Goal: Information Seeking & Learning: Learn about a topic

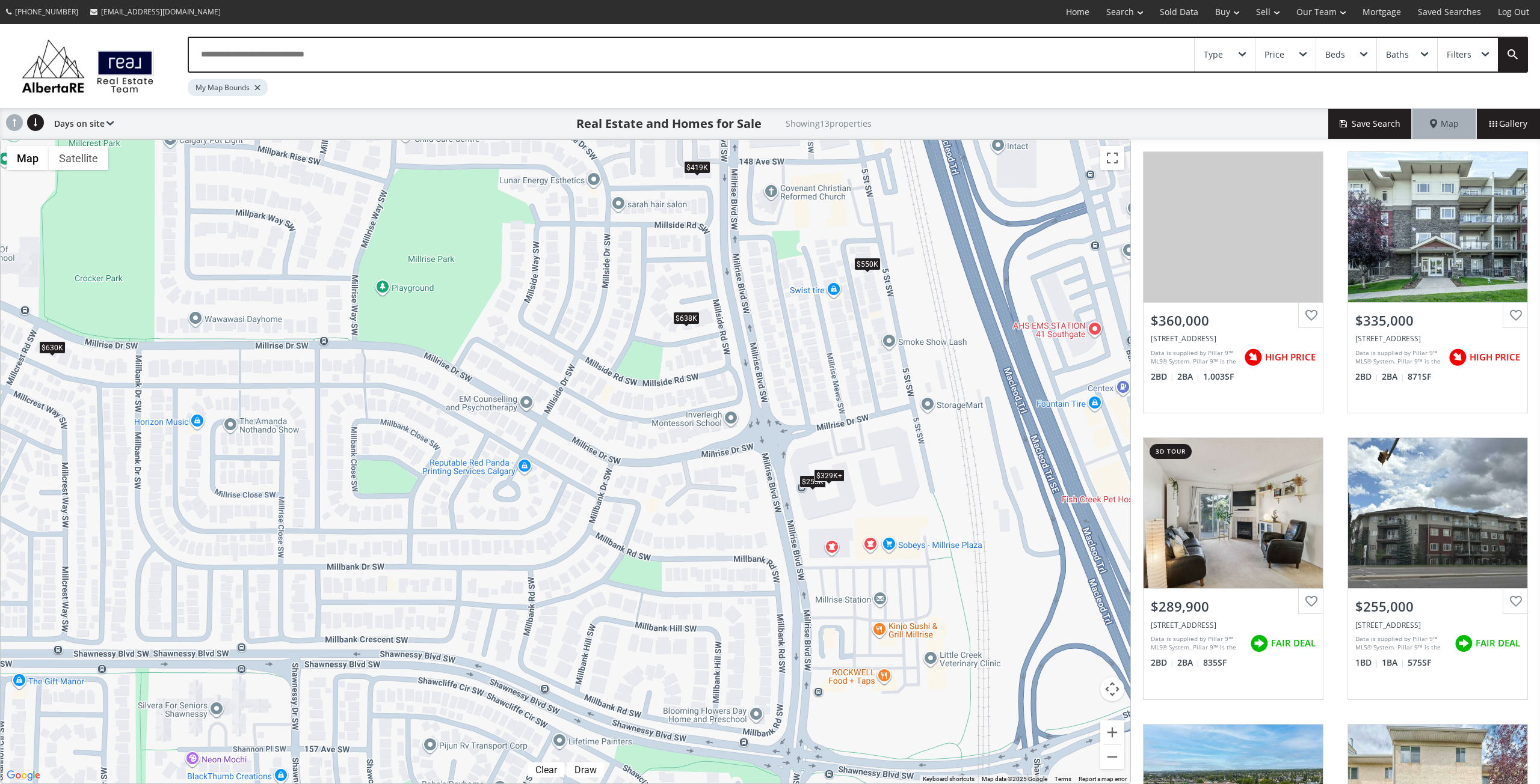
drag, startPoint x: 838, startPoint y: 503, endPoint x: 858, endPoint y: 452, distance: 54.8
click at [825, 441] on div "$290K+ $329K+ $290K+ $255K $329K+ $419K $638K $270K+ $329K+ $270K+ $630K $550K …" at bounding box center [565, 462] width 1130 height 644
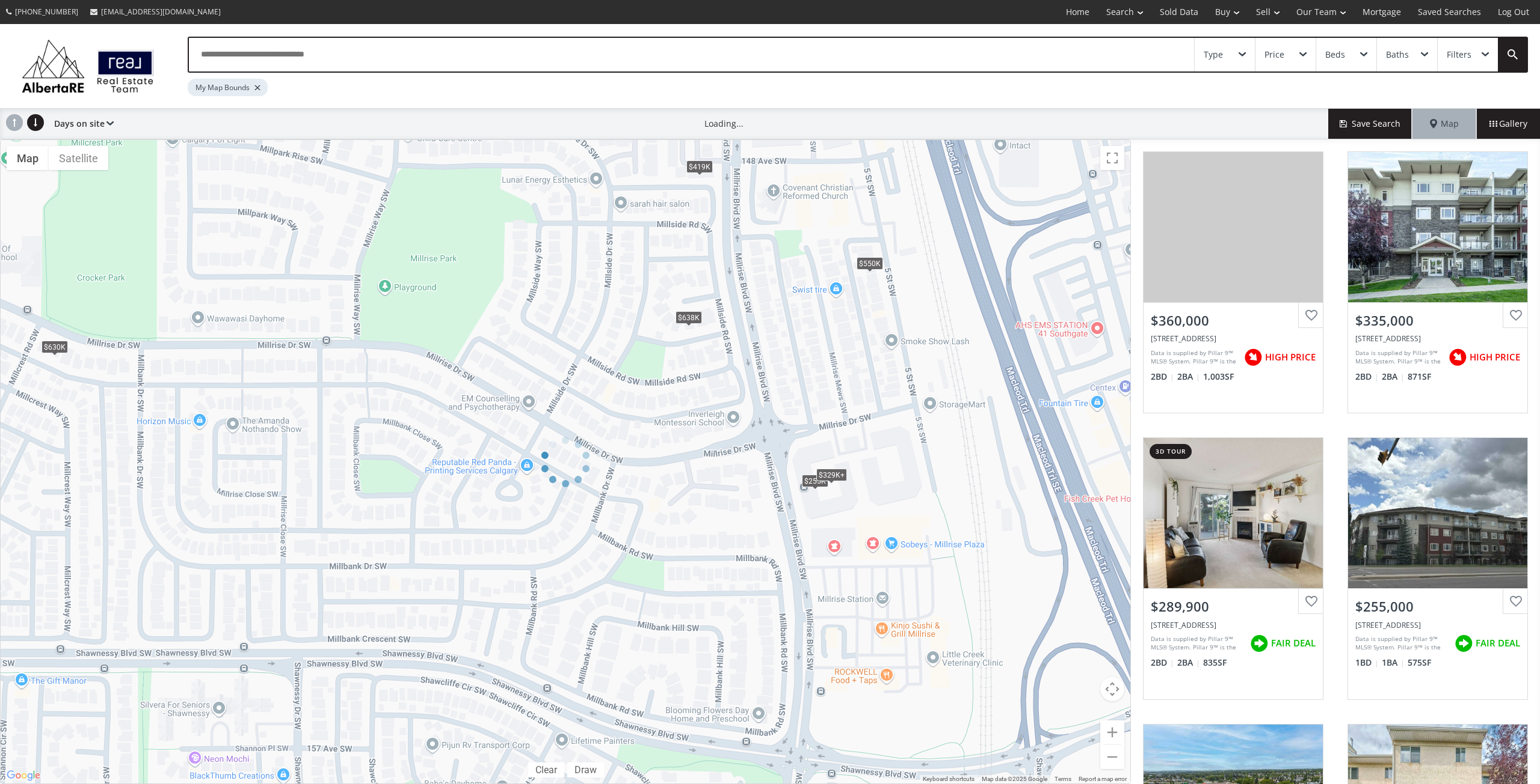
click at [832, 475] on div at bounding box center [565, 461] width 1130 height 645
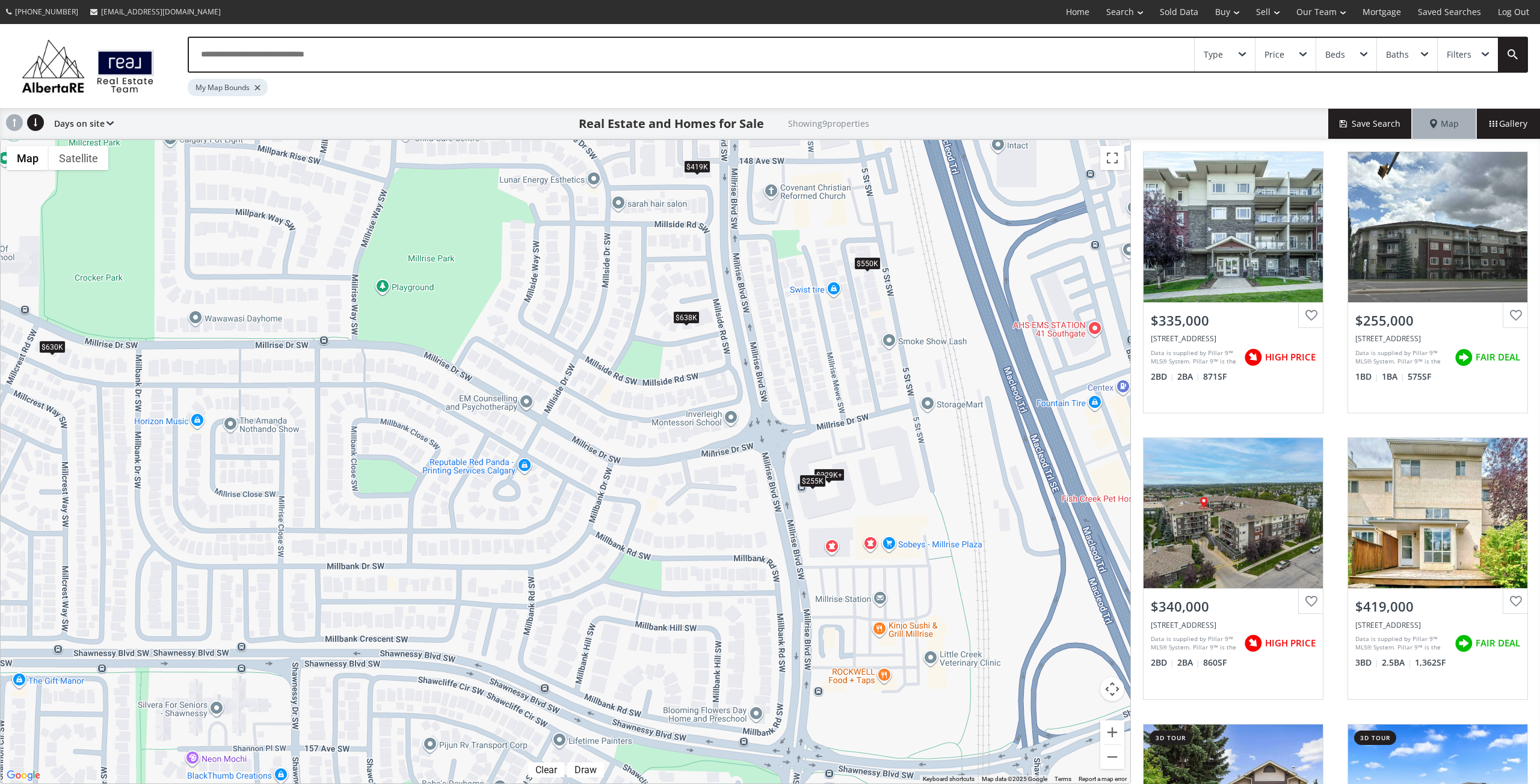
click at [812, 480] on div "$255K" at bounding box center [812, 480] width 27 height 12
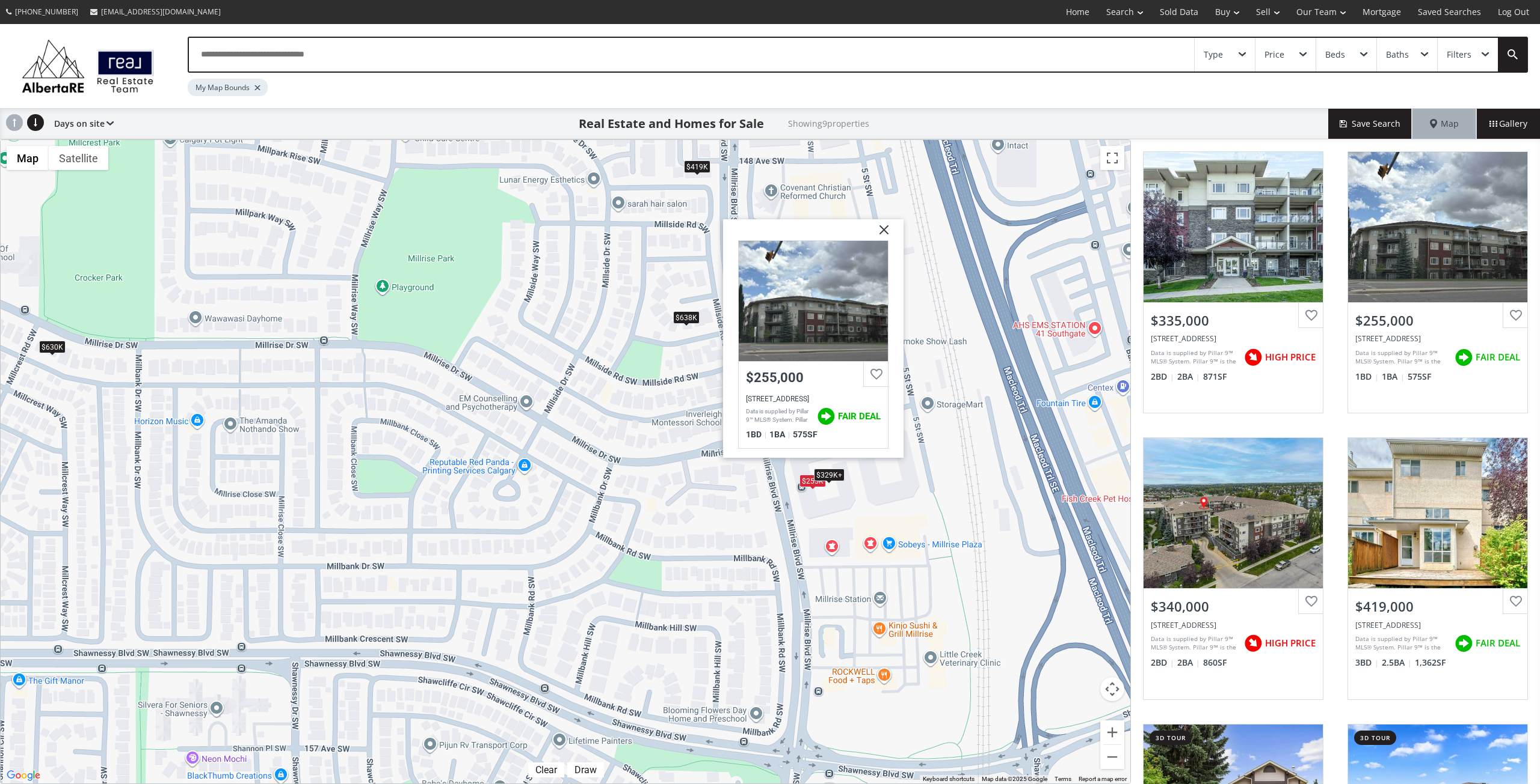
click at [599, 465] on div "$329K+ $255K $329K+ $419K $638K $329K+ $630K $550K $329K+ Millrise Drive SW Cal…" at bounding box center [565, 462] width 1130 height 644
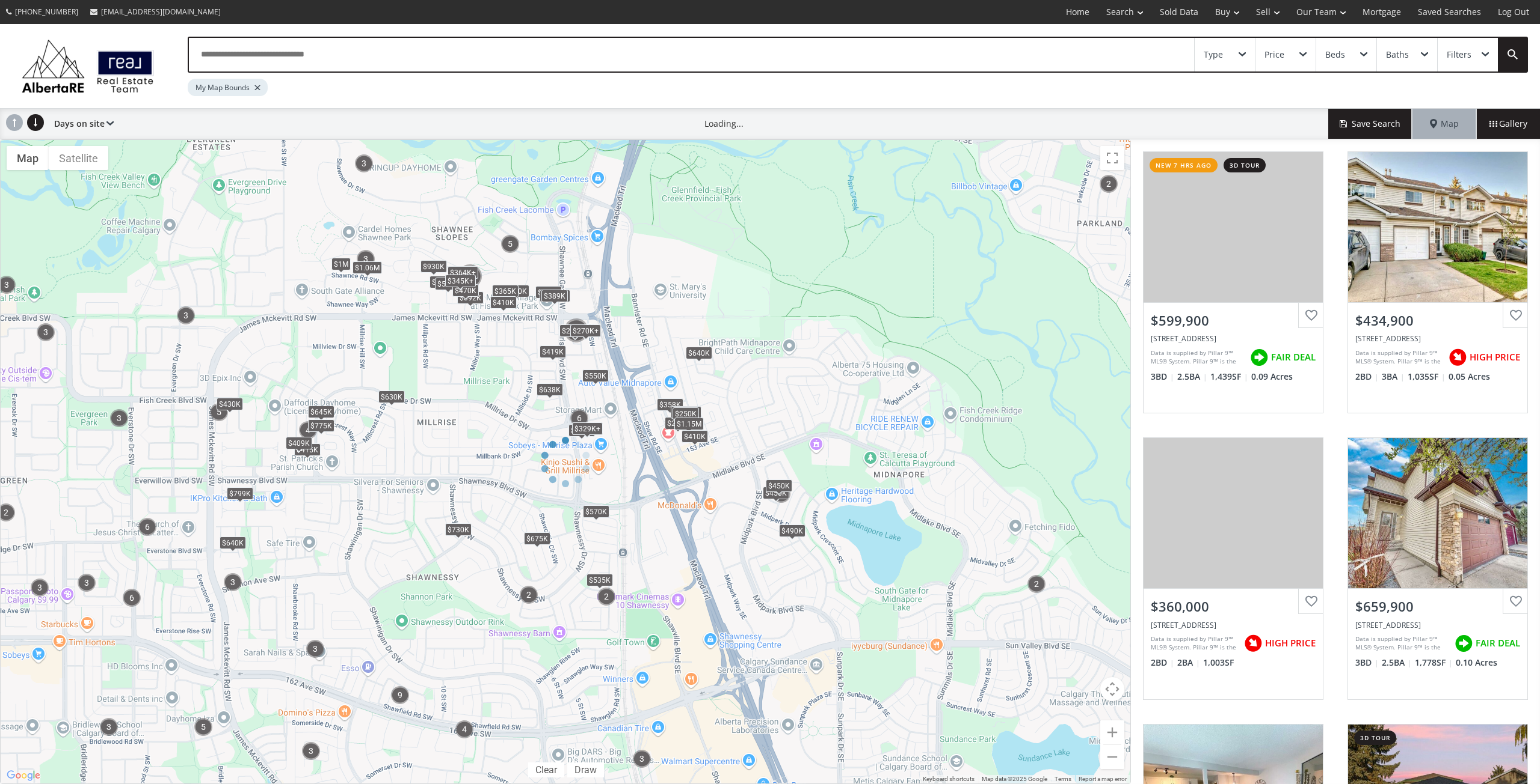
drag, startPoint x: 277, startPoint y: 305, endPoint x: 645, endPoint y: 344, distance: 370.1
click at [645, 344] on div at bounding box center [565, 461] width 1130 height 645
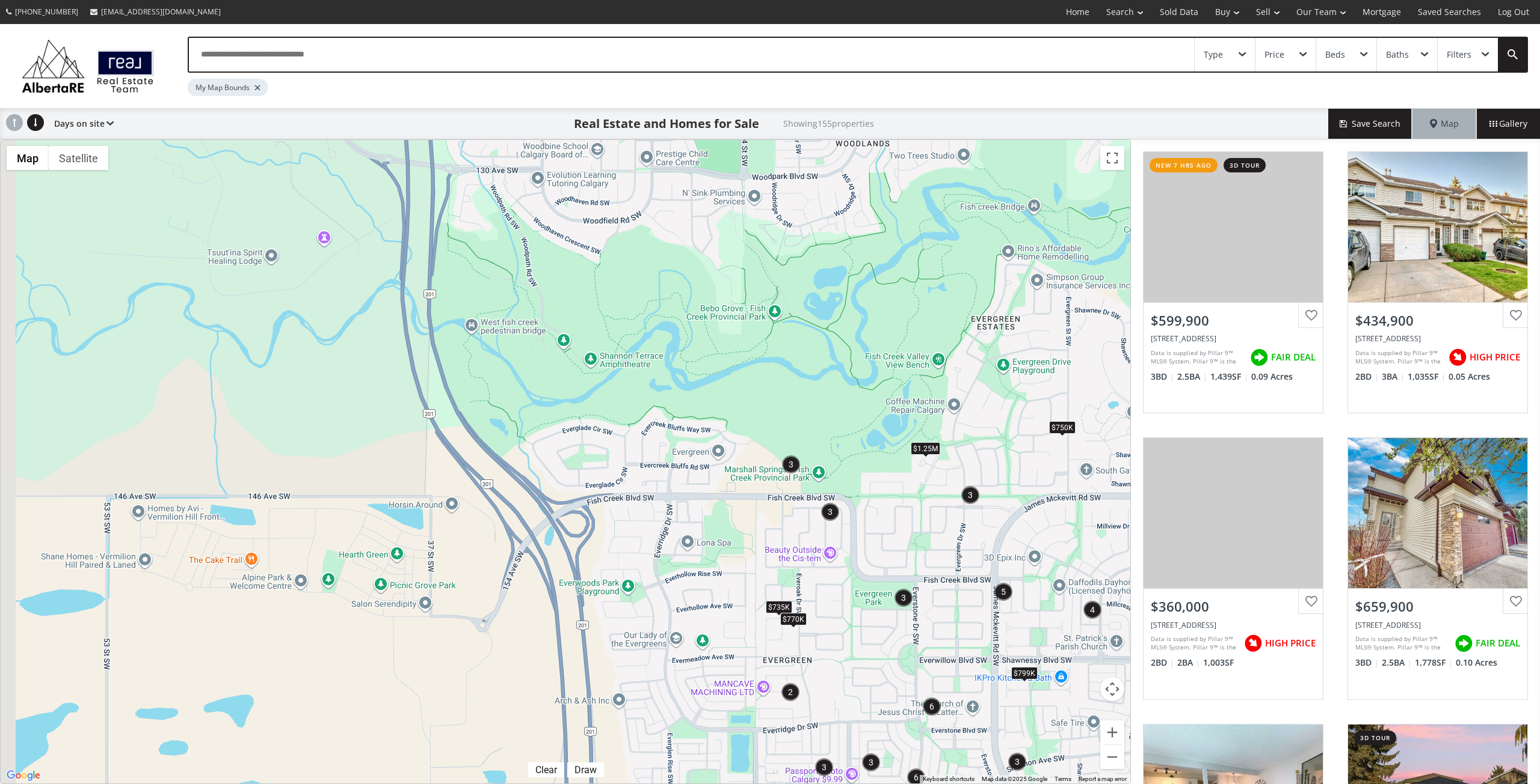
drag, startPoint x: 147, startPoint y: 243, endPoint x: 922, endPoint y: 425, distance: 796.1
click at [930, 425] on div "$730K $595K $330K $450K $600K $799K $675K $770K $650K $1.79M $775K $570K $640K …" at bounding box center [565, 462] width 1130 height 644
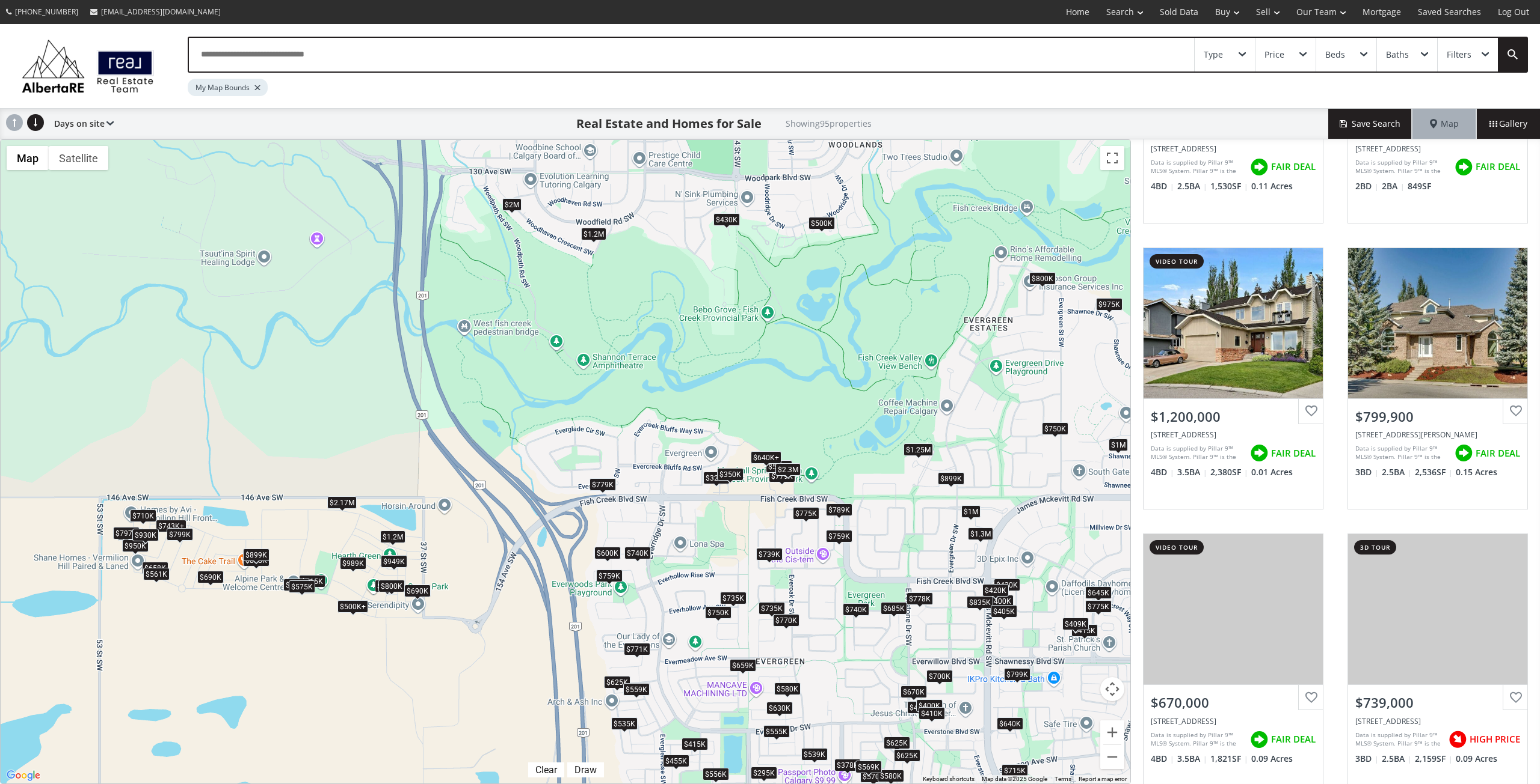
scroll to position [499, 0]
